Goal: Task Accomplishment & Management: Use online tool/utility

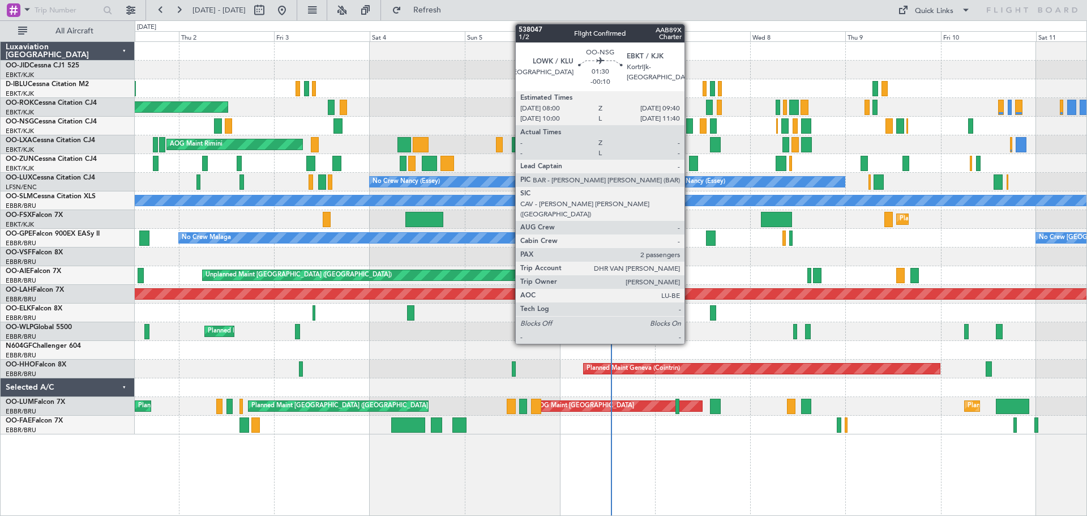
click at [690, 124] on div at bounding box center [689, 125] width 7 height 15
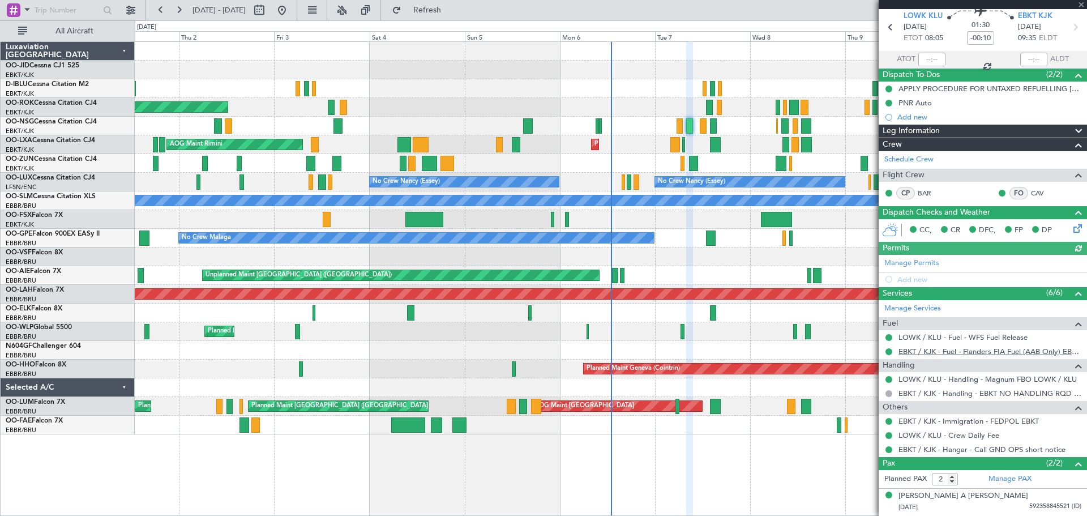
scroll to position [66, 0]
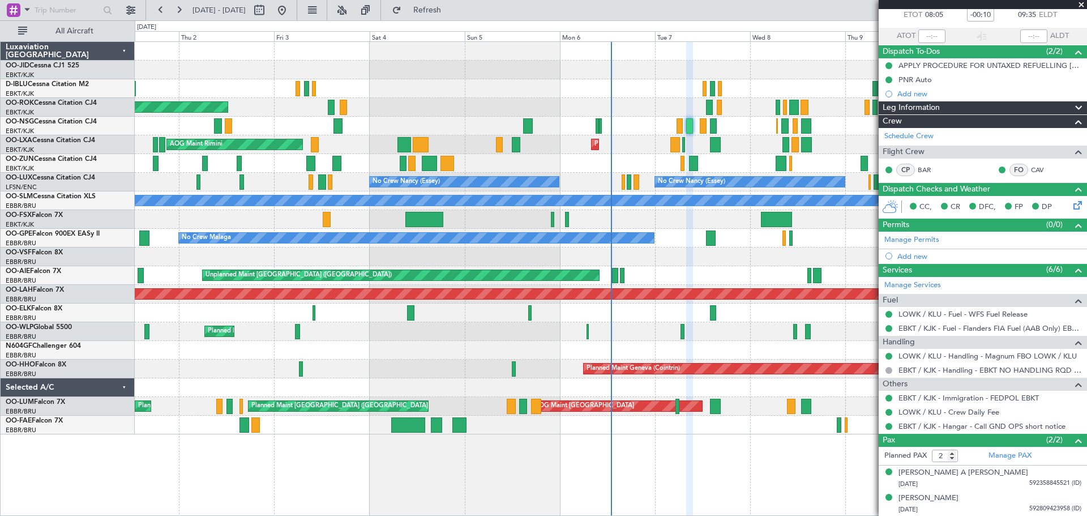
click at [1080, 5] on span at bounding box center [1081, 5] width 11 height 10
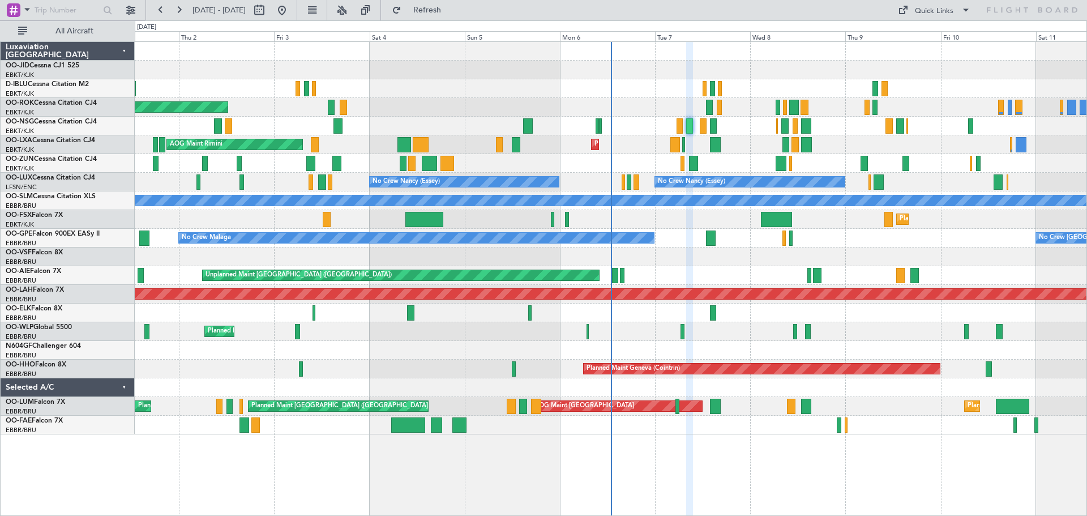
type input "0"
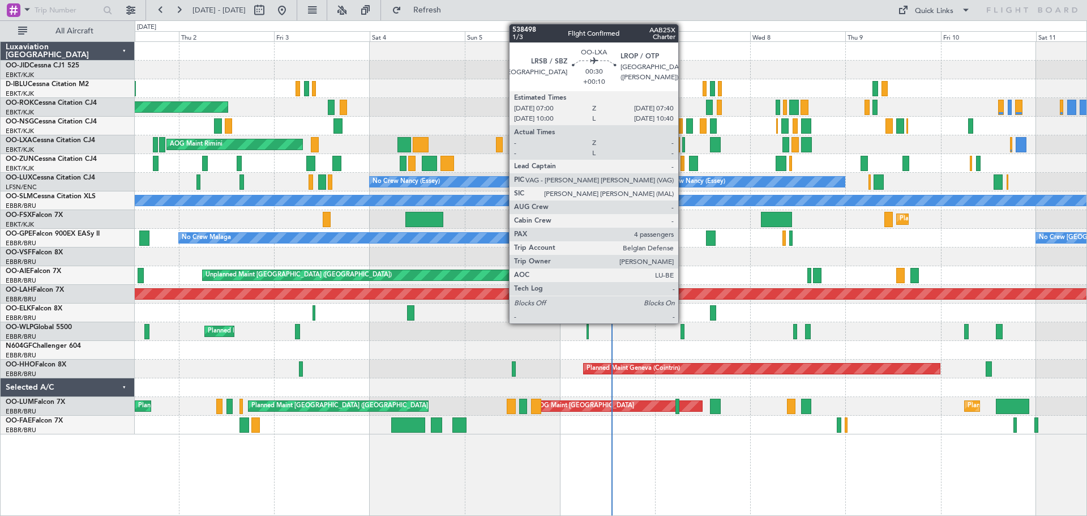
click at [683, 145] on div at bounding box center [683, 144] width 3 height 15
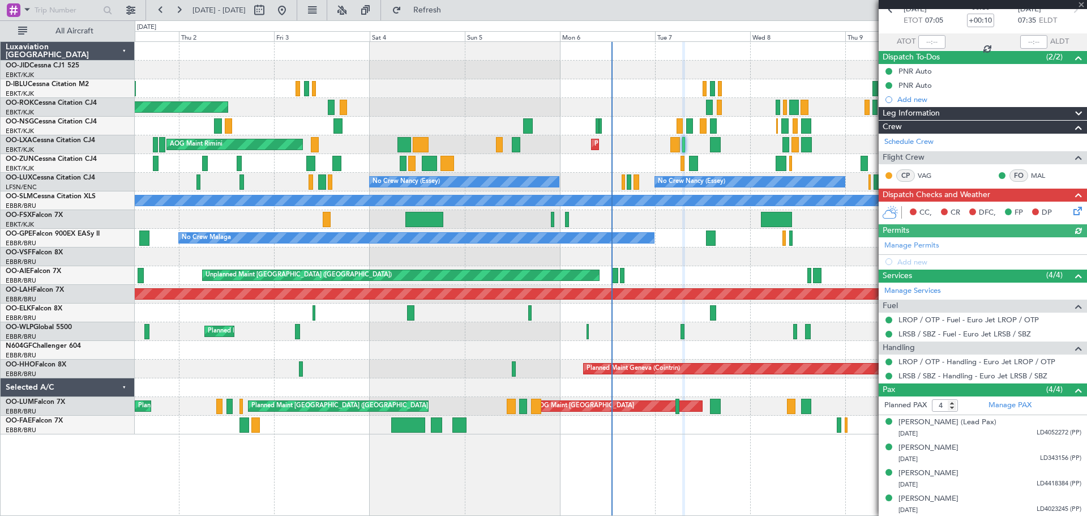
scroll to position [61, 0]
click at [1082, 5] on span at bounding box center [1081, 5] width 11 height 10
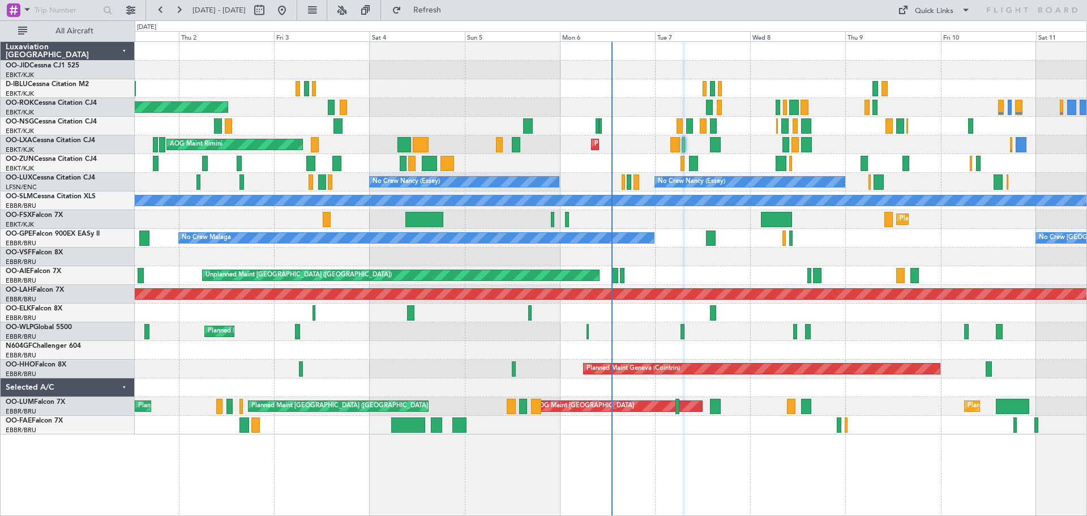
type input "0"
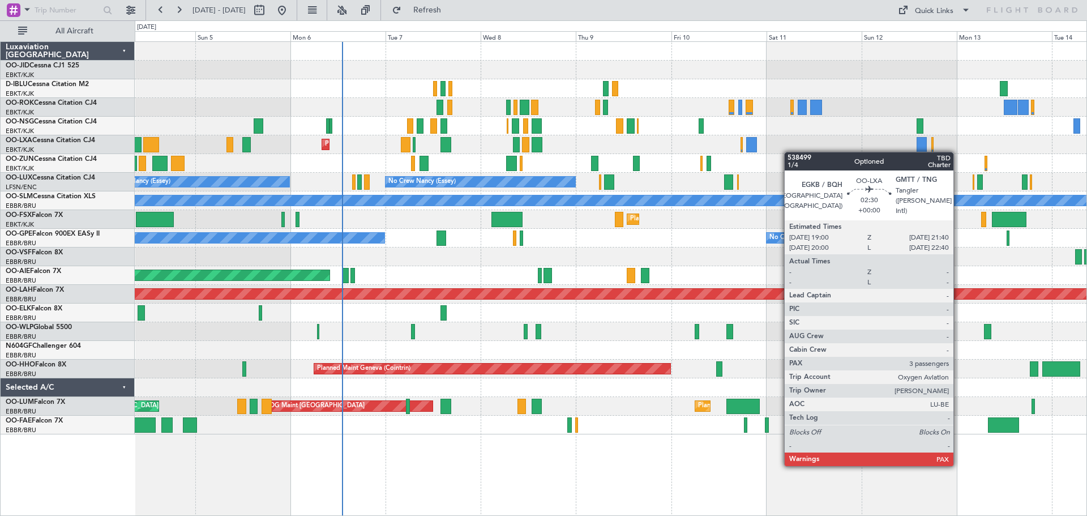
click at [661, 165] on div "No Crew Kortrijk-[GEOGRAPHIC_DATA] AOG Maint [GEOGRAPHIC_DATA]-[GEOGRAPHIC_DATA…" at bounding box center [611, 238] width 952 height 392
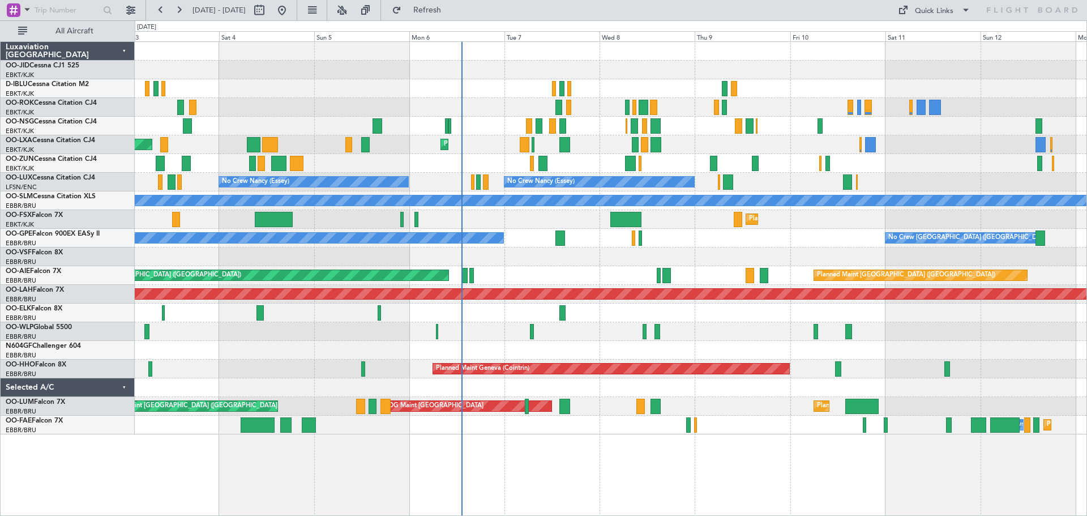
click at [868, 238] on div "AOG Maint Kortrijk-[GEOGRAPHIC_DATA] Planned Maint [GEOGRAPHIC_DATA]-[GEOGRAPHI…" at bounding box center [611, 238] width 952 height 392
